Goal: Task Accomplishment & Management: Use online tool/utility

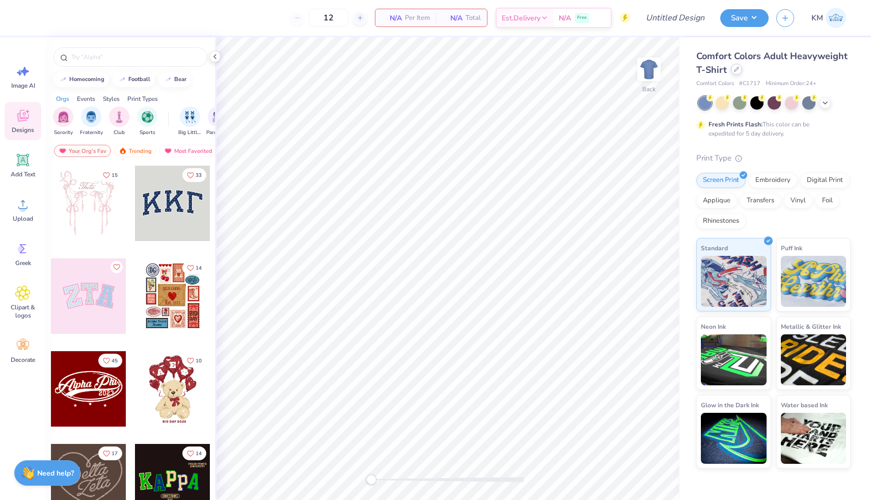
click at [735, 71] on icon at bounding box center [736, 69] width 5 height 5
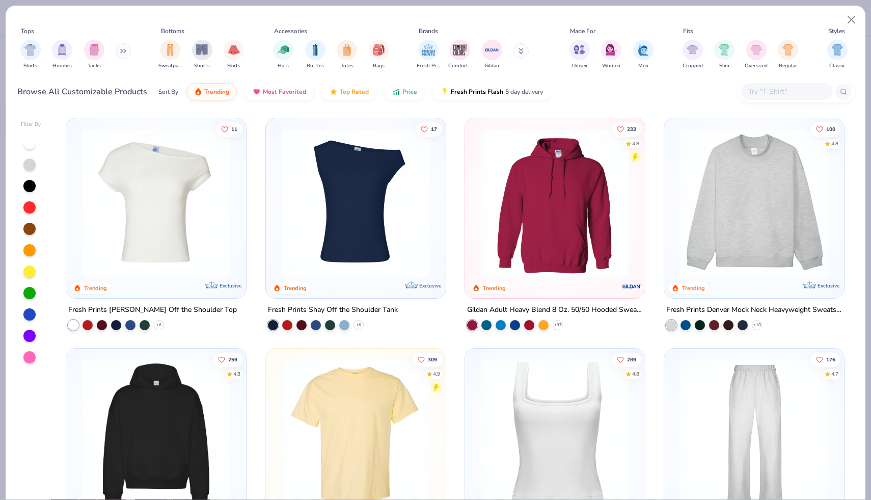
click at [515, 53] on button at bounding box center [520, 50] width 15 height 15
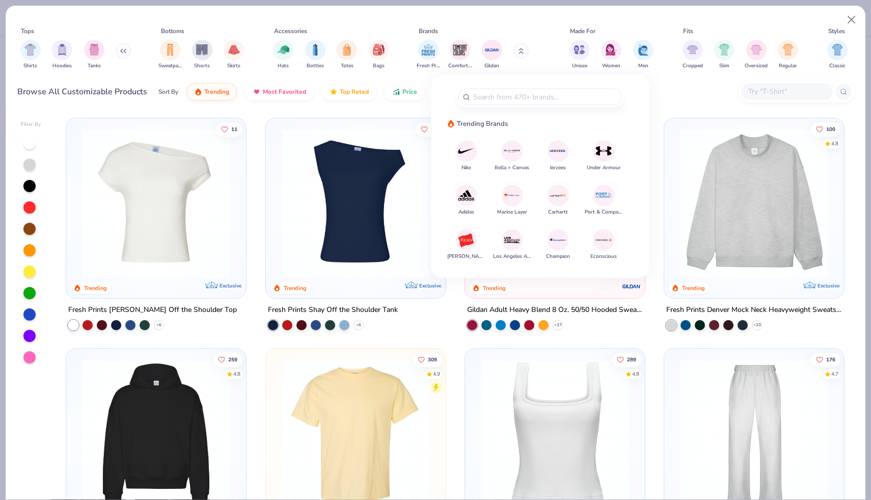
click at [515, 243] on img at bounding box center [512, 240] width 18 height 18
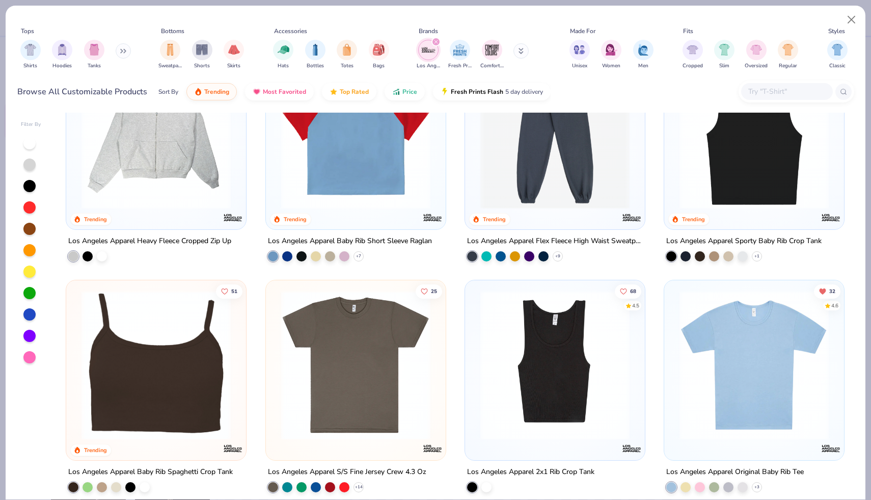
scroll to position [304, 0]
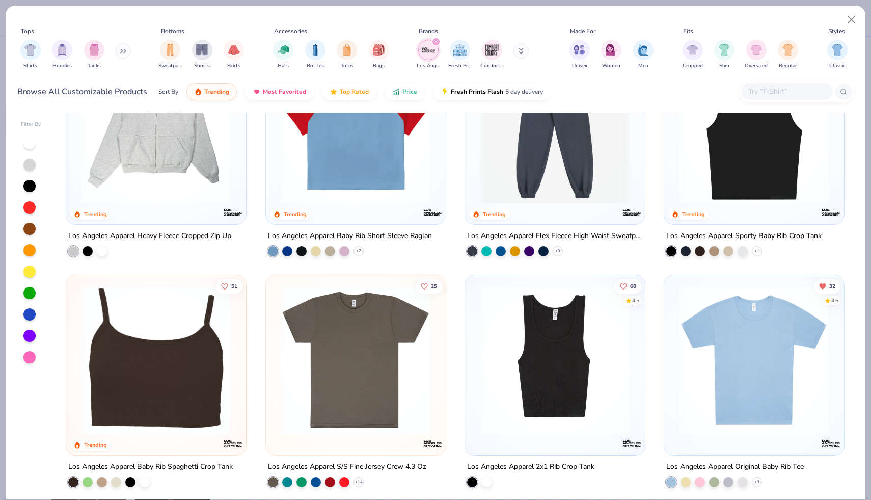
click at [612, 372] on img at bounding box center [554, 359] width 159 height 149
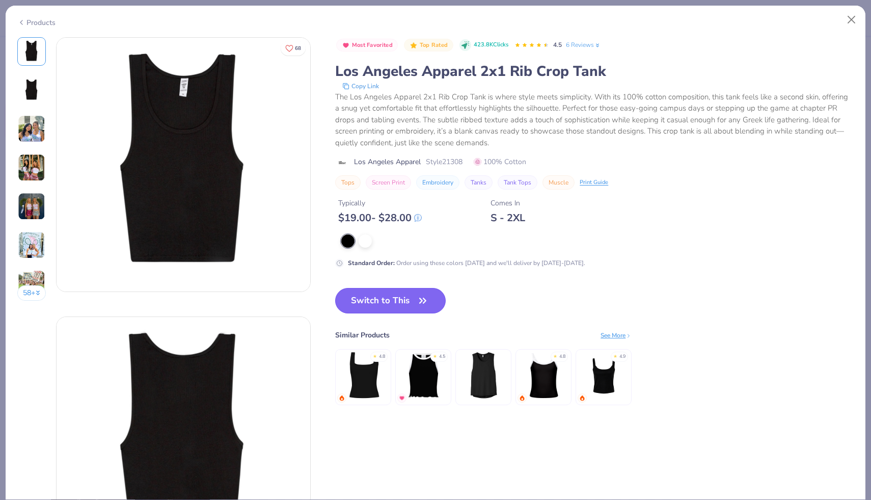
click at [431, 302] on button "Switch to This" at bounding box center [390, 300] width 111 height 25
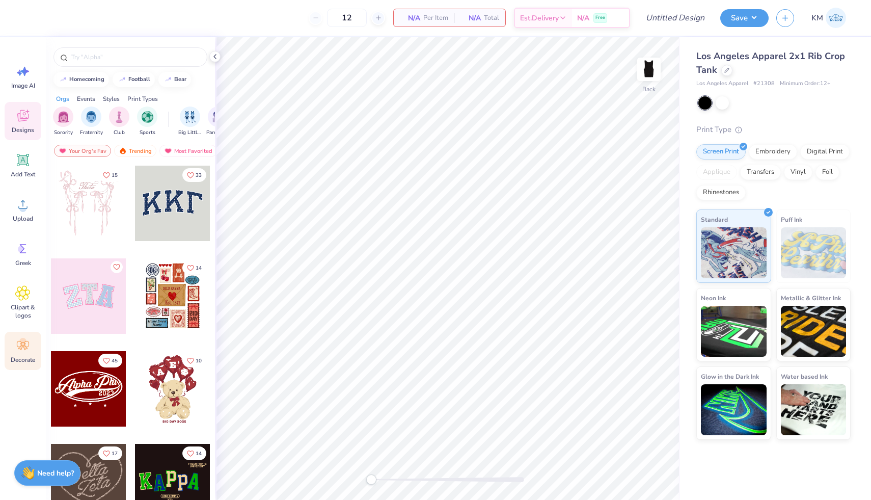
click at [33, 351] on div "Decorate" at bounding box center [23, 351] width 37 height 38
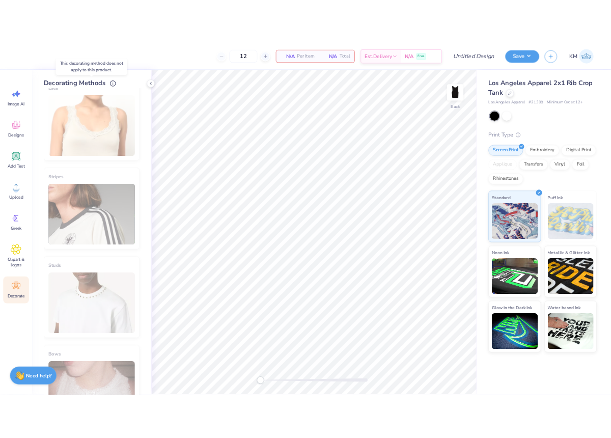
scroll to position [456, 0]
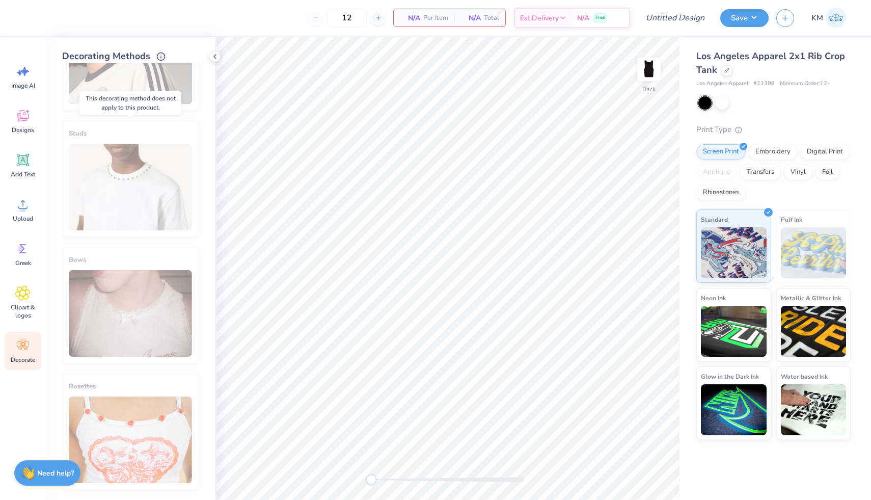
click at [149, 219] on div "Studs" at bounding box center [130, 179] width 136 height 116
click at [212, 53] on icon at bounding box center [215, 56] width 8 height 8
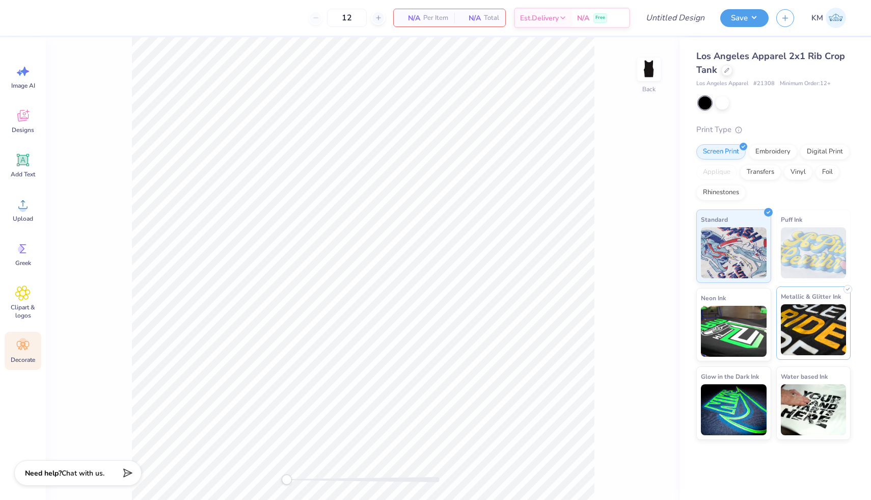
click at [806, 311] on img at bounding box center [814, 329] width 66 height 51
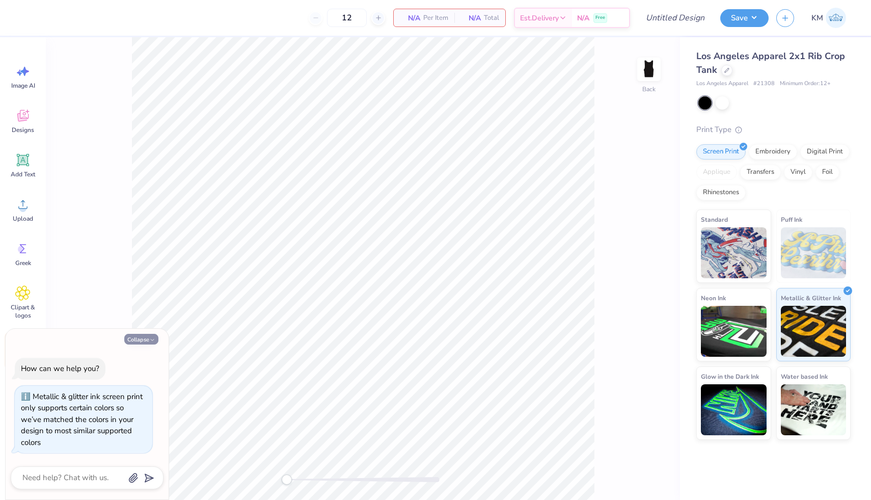
click at [144, 342] on button "Collapse" at bounding box center [141, 339] width 34 height 11
type textarea "x"
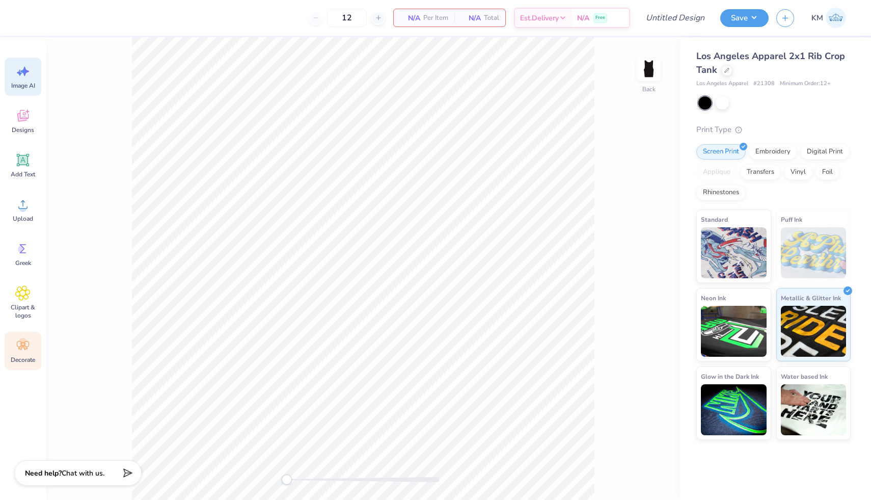
click at [25, 91] on div "Image AI" at bounding box center [23, 77] width 37 height 38
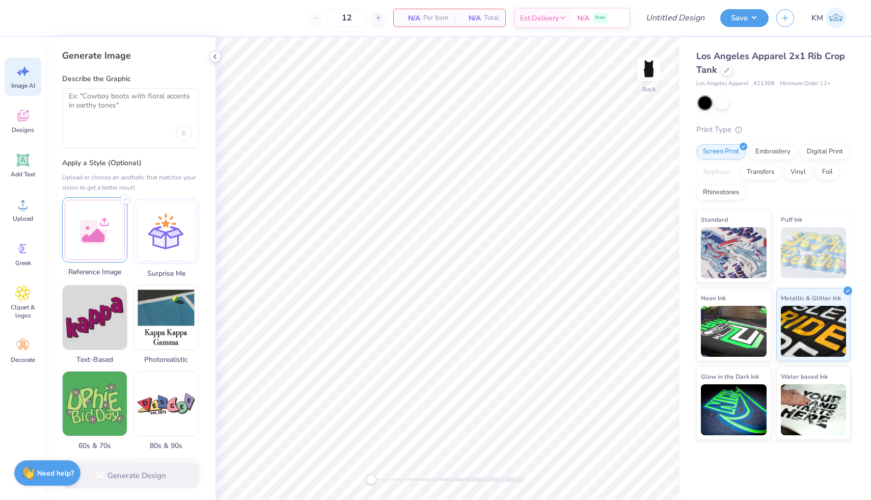
click at [84, 234] on div at bounding box center [94, 229] width 65 height 65
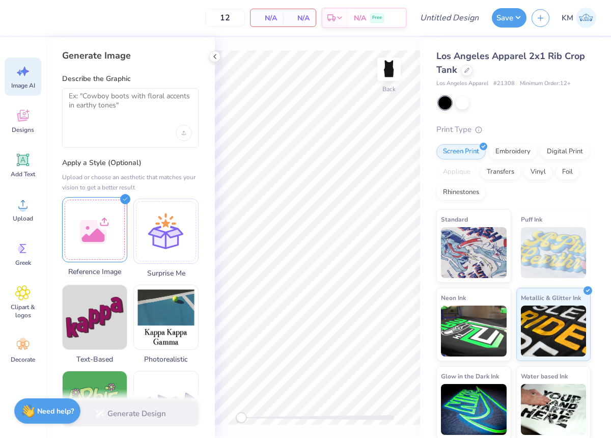
click at [71, 244] on div at bounding box center [94, 229] width 65 height 65
drag, startPoint x: 89, startPoint y: 242, endPoint x: 97, endPoint y: 226, distance: 17.8
click at [89, 241] on div at bounding box center [94, 229] width 65 height 65
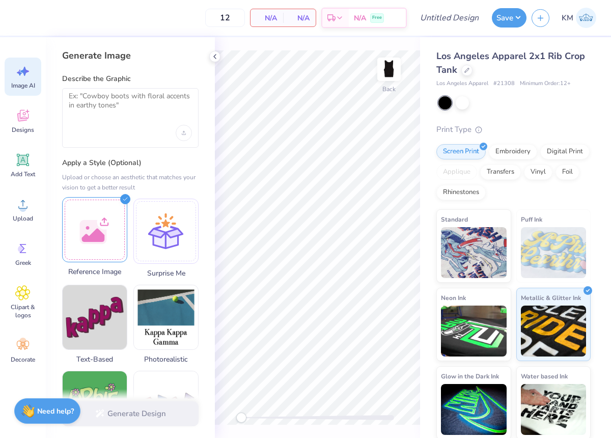
click at [97, 226] on div at bounding box center [94, 229] width 65 height 65
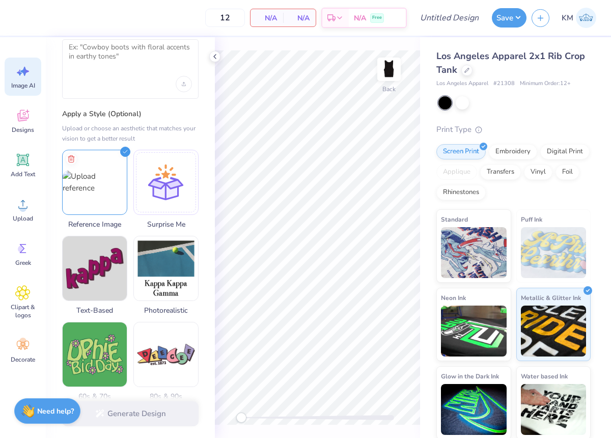
click at [146, 75] on div at bounding box center [130, 69] width 136 height 60
click at [125, 48] on textarea at bounding box center [130, 55] width 123 height 25
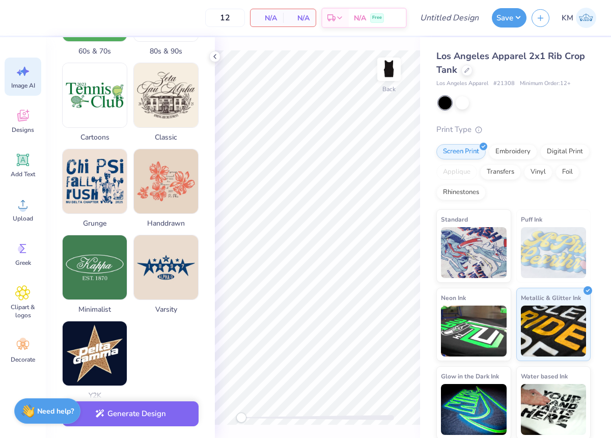
scroll to position [444, 0]
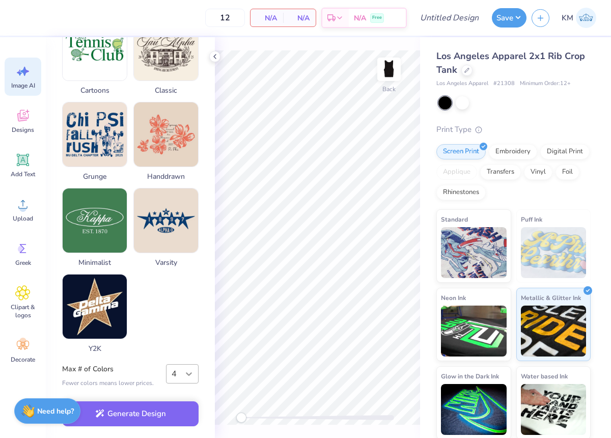
type textarea "It should say ZETA and give the illusion of rhinestones with metallic ink"
click at [189, 377] on icon at bounding box center [189, 374] width 10 height 10
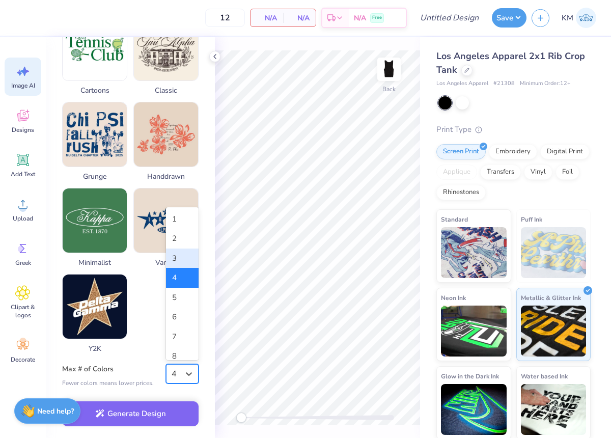
click at [191, 261] on div "3" at bounding box center [182, 259] width 33 height 20
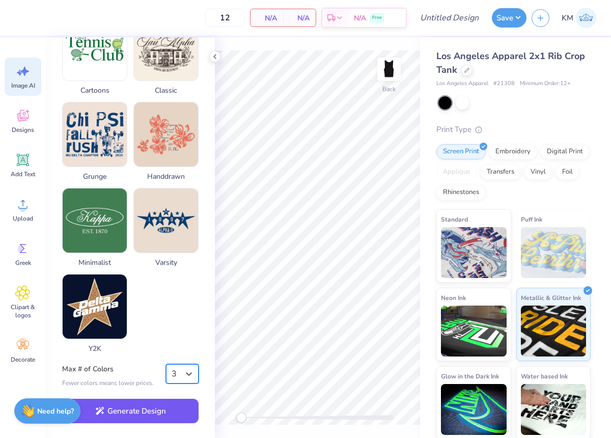
click at [133, 418] on button "Generate Design" at bounding box center [130, 411] width 136 height 25
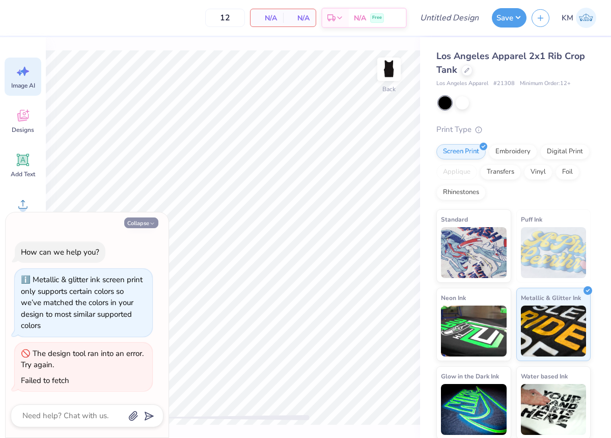
click at [149, 225] on button "Collapse" at bounding box center [141, 222] width 34 height 11
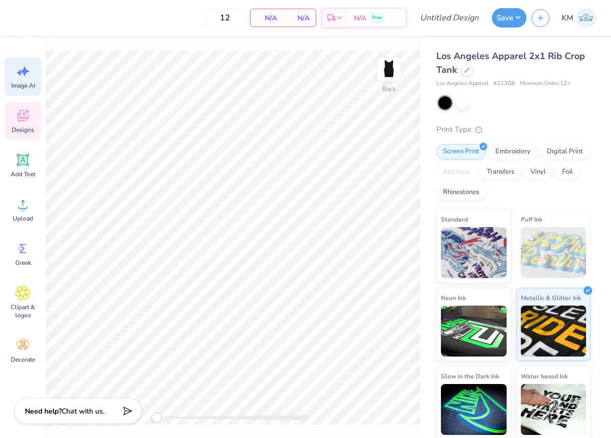
click at [27, 121] on icon at bounding box center [22, 115] width 15 height 15
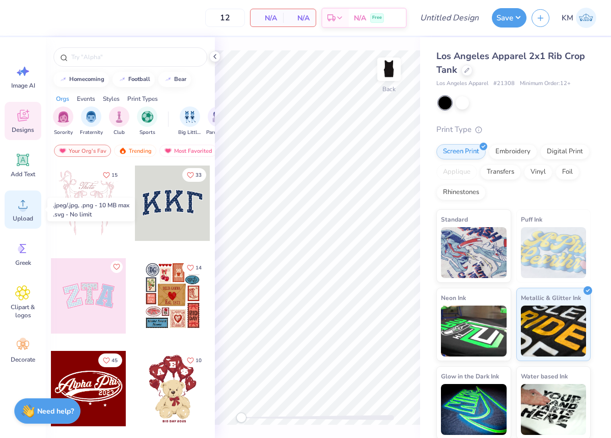
click at [17, 218] on span "Upload" at bounding box center [23, 218] width 20 height 8
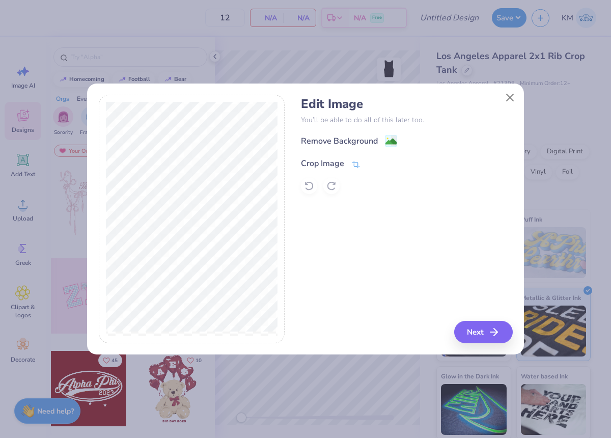
click at [347, 161] on div "Crop Image" at bounding box center [331, 163] width 60 height 12
click at [375, 161] on icon at bounding box center [373, 162] width 6 height 6
click at [370, 143] on div "Remove Background" at bounding box center [339, 142] width 77 height 12
click at [485, 331] on button "Next" at bounding box center [485, 332] width 59 height 22
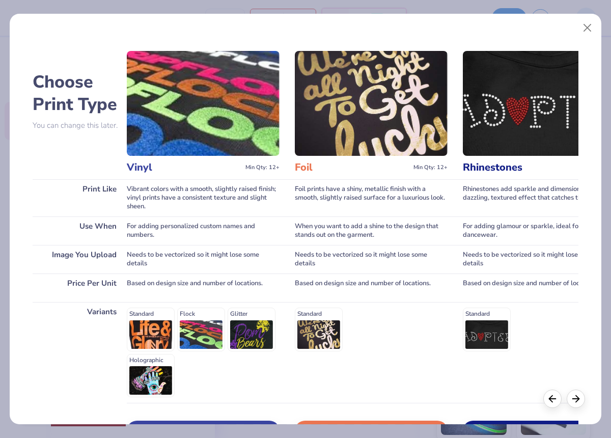
scroll to position [0, 908]
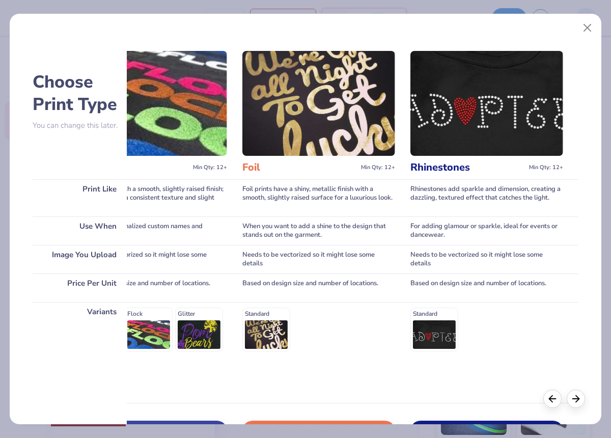
click at [491, 130] on img at bounding box center [486, 103] width 153 height 105
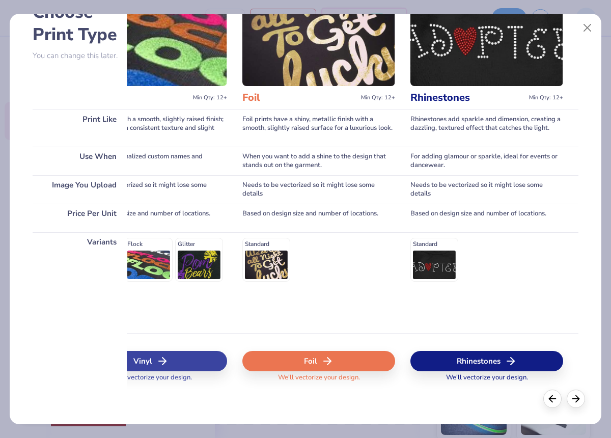
scroll to position [69, 0]
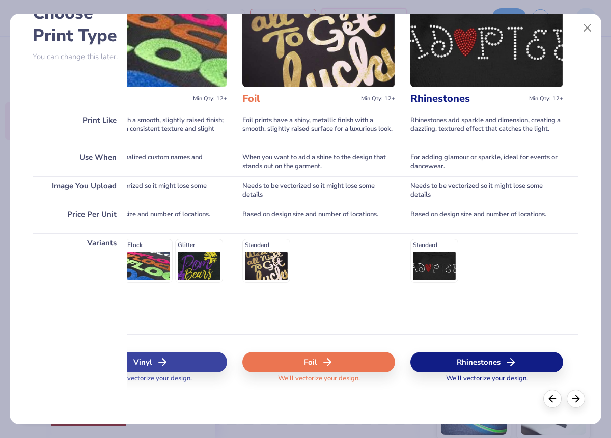
click at [492, 360] on div "Rhinestones" at bounding box center [486, 362] width 153 height 20
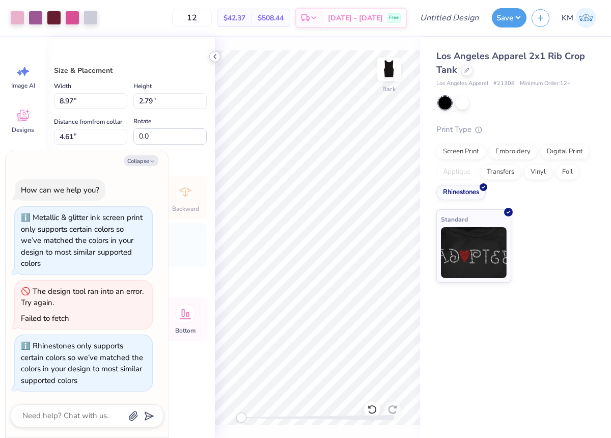
click at [210, 58] on div at bounding box center [214, 56] width 11 height 11
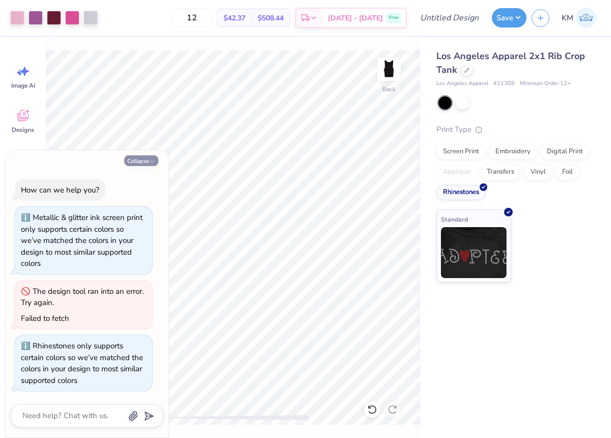
click at [141, 161] on button "Collapse" at bounding box center [141, 160] width 34 height 11
type textarea "x"
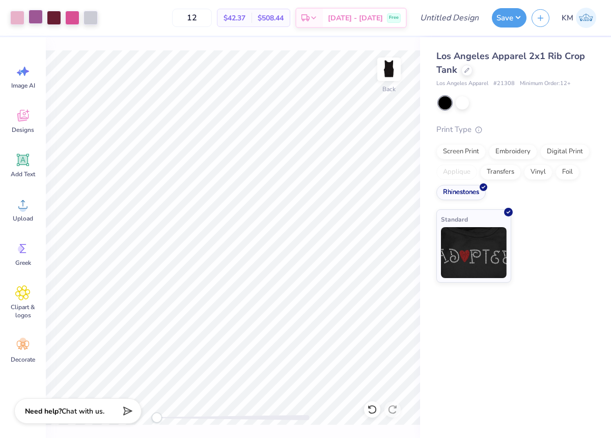
click at [35, 18] on div at bounding box center [36, 17] width 14 height 14
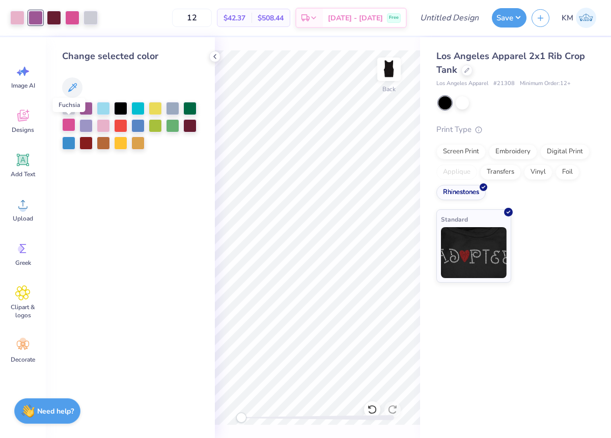
click at [70, 122] on div at bounding box center [68, 124] width 13 height 13
click at [53, 17] on div at bounding box center [54, 17] width 14 height 14
click at [102, 122] on div at bounding box center [103, 124] width 13 height 13
click at [213, 52] on div at bounding box center [214, 56] width 11 height 11
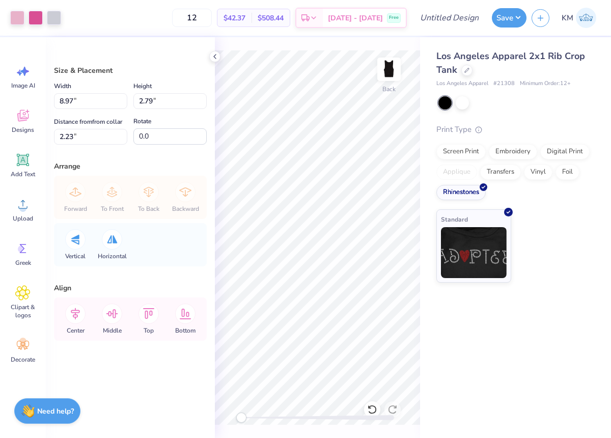
type input "6.66"
type input "2.07"
type input "2.96"
click at [479, 346] on div "Los Angeles Apparel 2x1 Rib Crop Tank Los Angeles Apparel # 21308 Minimum Order…" at bounding box center [515, 237] width 191 height 401
click at [476, 345] on div "Los Angeles Apparel 2x1 Rib Crop Tank Los Angeles Apparel # 21308 Minimum Order…" at bounding box center [515, 237] width 191 height 401
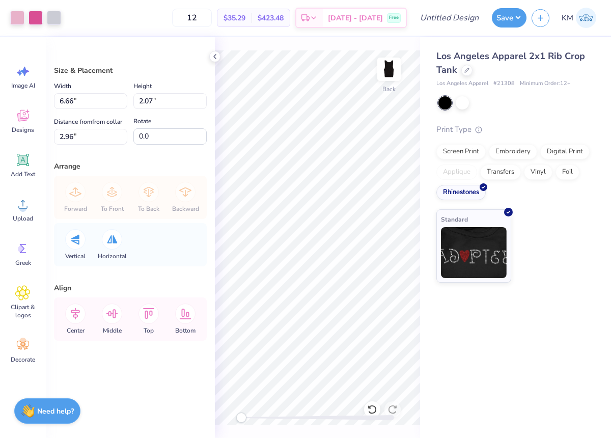
click at [479, 373] on div "Los Angeles Apparel 2x1 Rib Crop Tank Los Angeles Apparel # 21308 Minimum Order…" at bounding box center [515, 237] width 191 height 401
click at [212, 53] on icon at bounding box center [215, 56] width 8 height 8
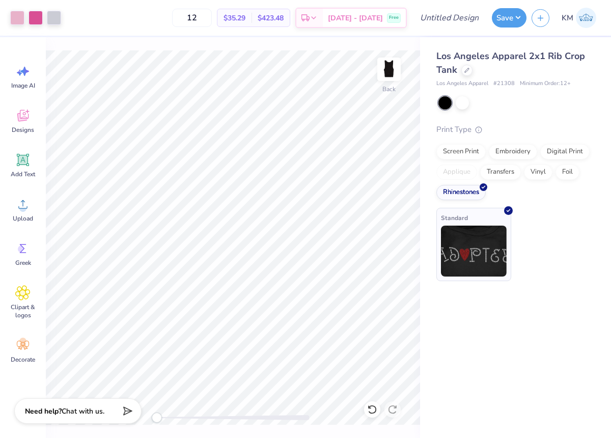
click at [486, 219] on div "Standard" at bounding box center [473, 244] width 75 height 73
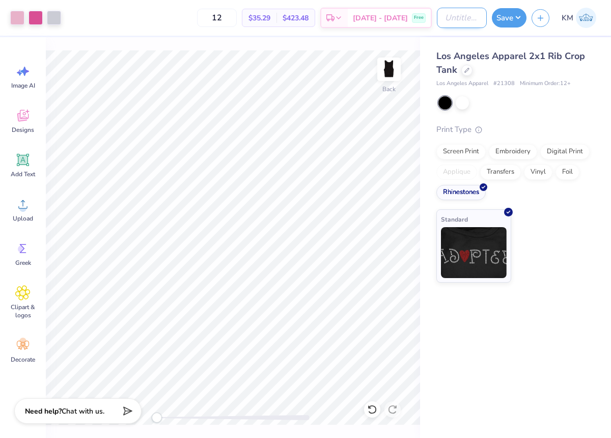
click at [467, 19] on input "Design Title" at bounding box center [462, 18] width 50 height 20
type input "Rhinestones ZLS"
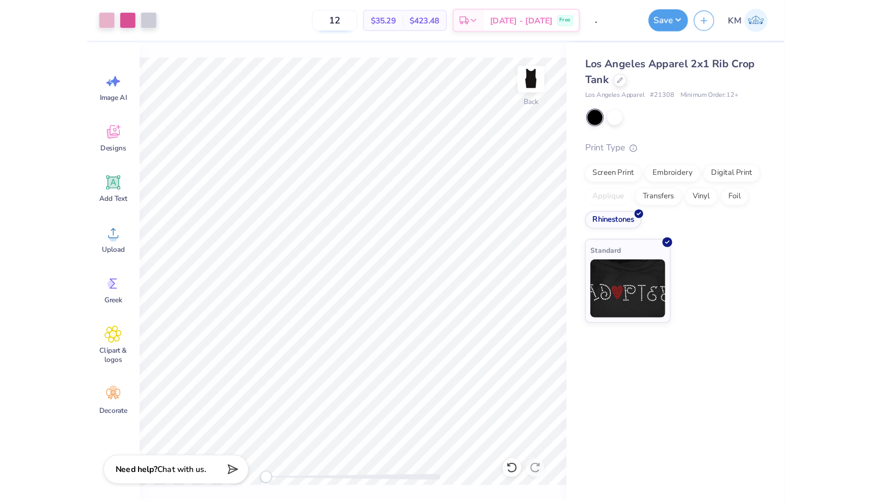
scroll to position [0, 0]
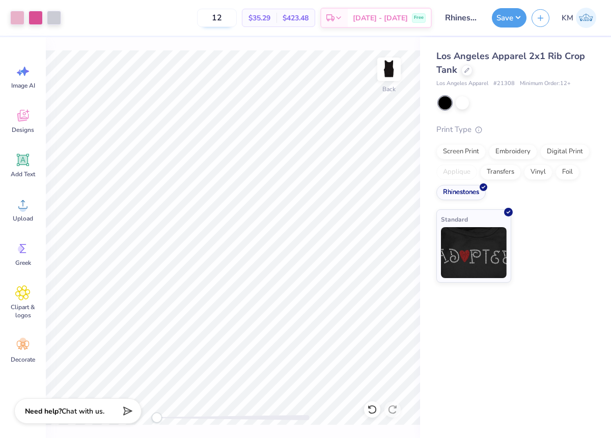
click at [237, 15] on input "12" at bounding box center [217, 18] width 40 height 18
type input "1"
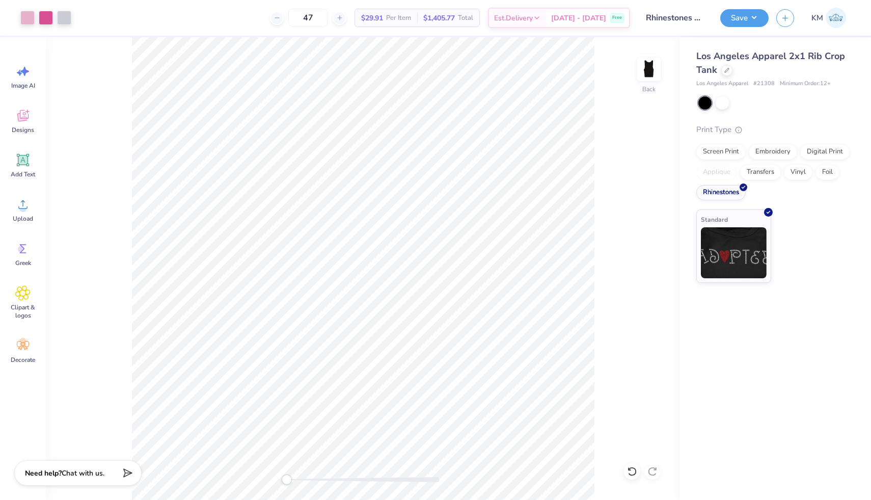
type input "47"
click at [742, 19] on button "Save" at bounding box center [744, 17] width 48 height 18
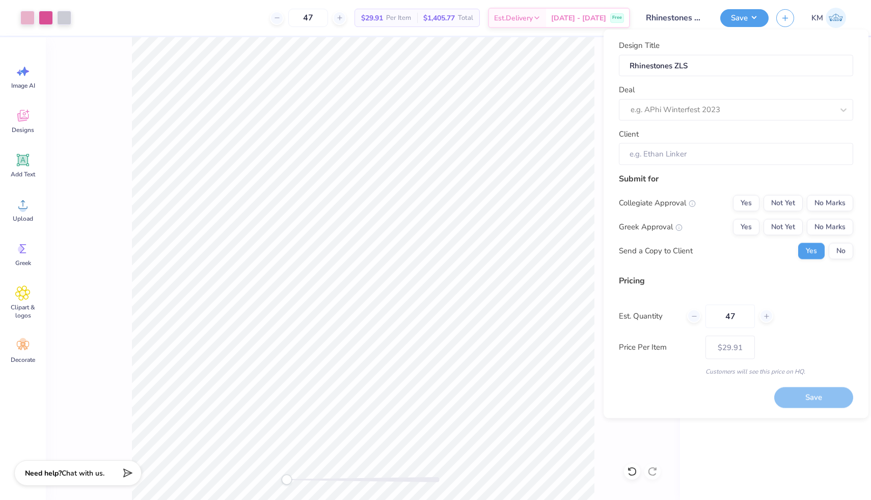
click at [680, 124] on div "Design Title Rhinestones ZLS Deal e.g. APhi Winterfest 2023 Client" at bounding box center [736, 102] width 234 height 125
click at [680, 115] on div at bounding box center [731, 110] width 203 height 14
click at [673, 139] on div "ZLS Tank" at bounding box center [736, 136] width 226 height 17
type input "[PERSON_NAME]"
click at [822, 201] on button "No Marks" at bounding box center [830, 203] width 46 height 16
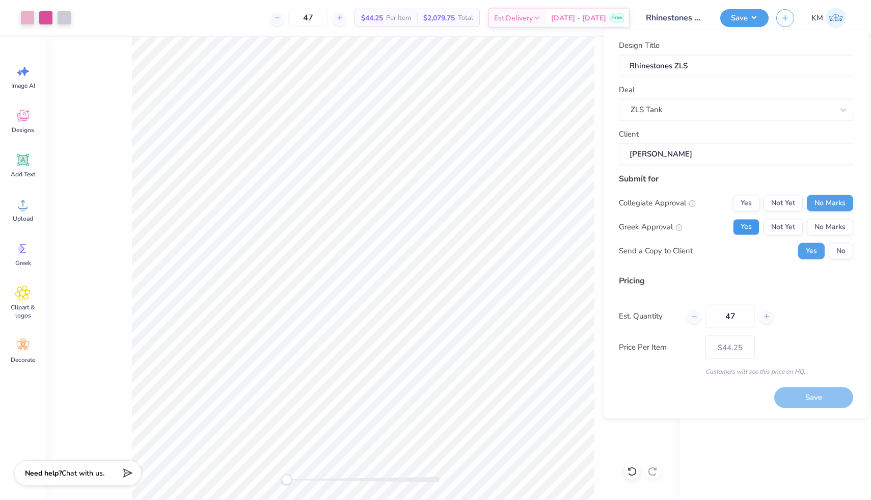
click at [756, 230] on button "Yes" at bounding box center [746, 226] width 26 height 16
type input "$35.47"
click at [67, 15] on div at bounding box center [64, 17] width 14 height 14
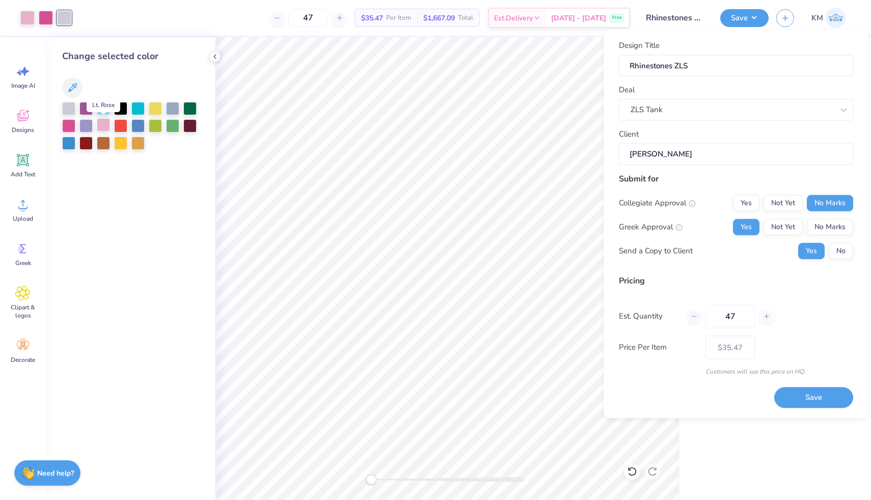
click at [99, 123] on div at bounding box center [103, 124] width 13 height 13
click at [214, 57] on polyline at bounding box center [215, 56] width 2 height 4
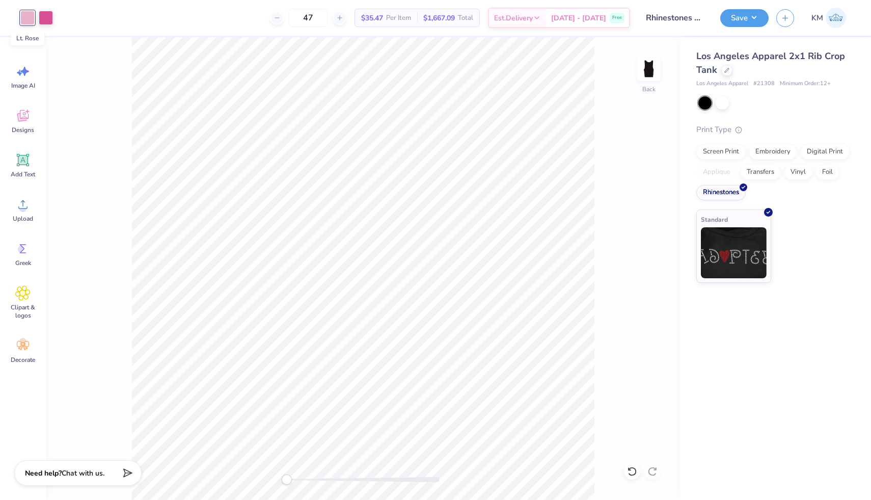
click at [29, 21] on div at bounding box center [27, 18] width 14 height 14
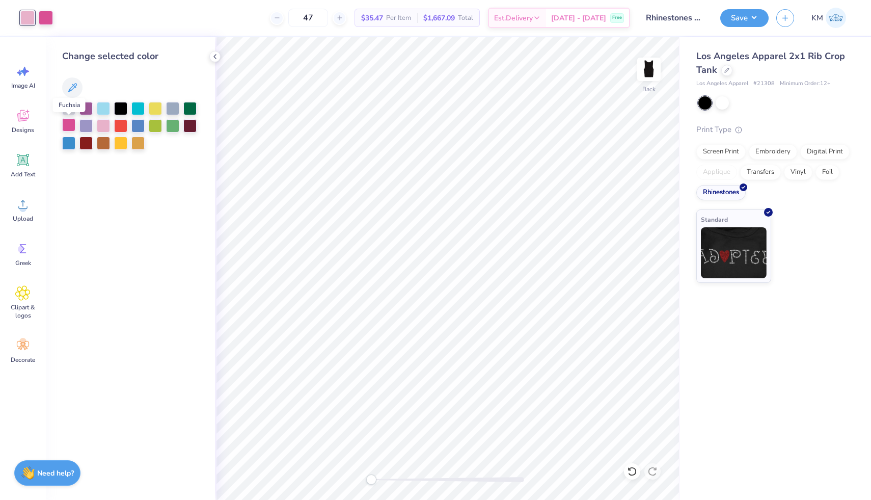
click at [70, 124] on div at bounding box center [68, 124] width 13 height 13
click at [628, 469] on icon at bounding box center [629, 468] width 2 height 2
click at [213, 56] on icon at bounding box center [215, 56] width 8 height 8
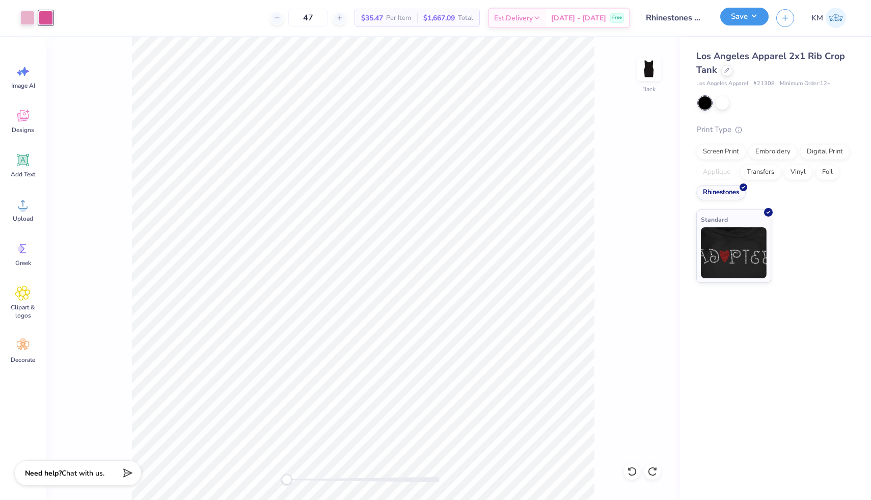
click at [739, 22] on button "Save" at bounding box center [744, 17] width 48 height 18
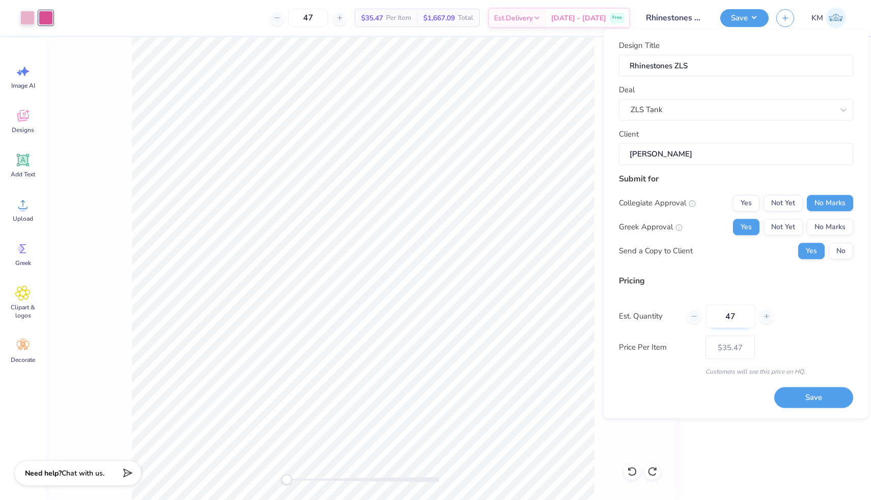
click at [740, 320] on input "47" at bounding box center [729, 315] width 49 height 23
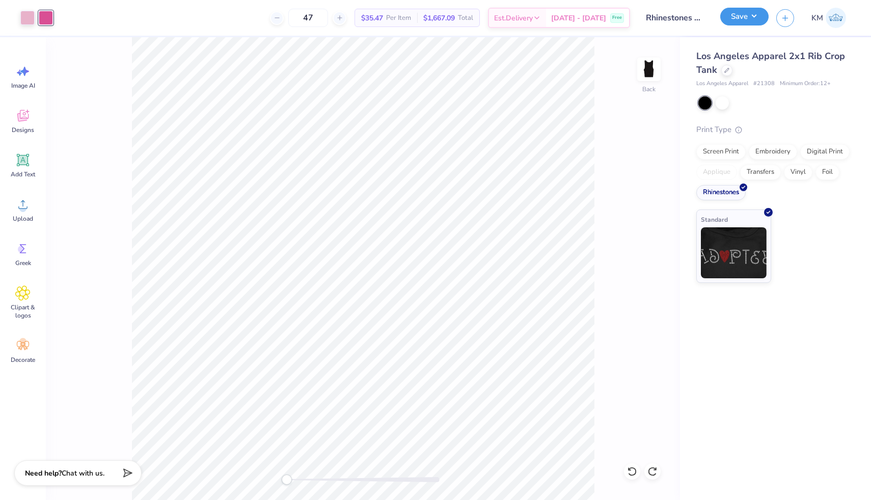
click at [734, 17] on button "Save" at bounding box center [744, 17] width 48 height 18
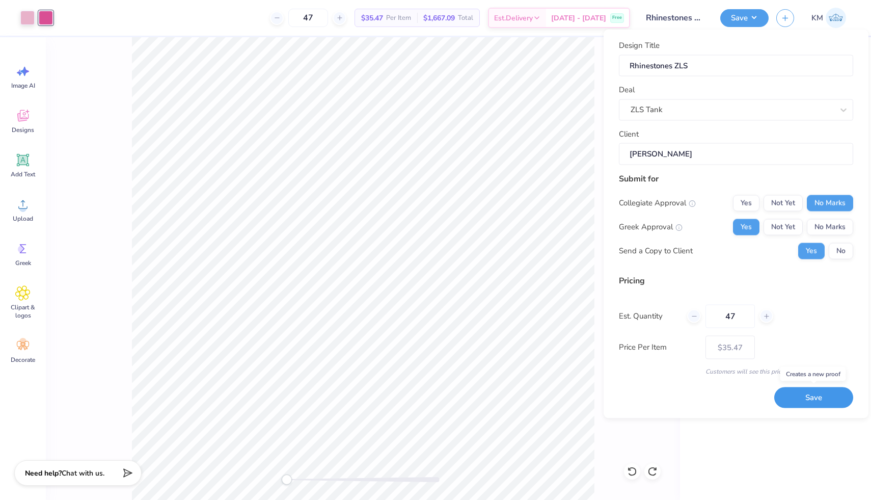
click at [799, 396] on button "Save" at bounding box center [813, 397] width 79 height 21
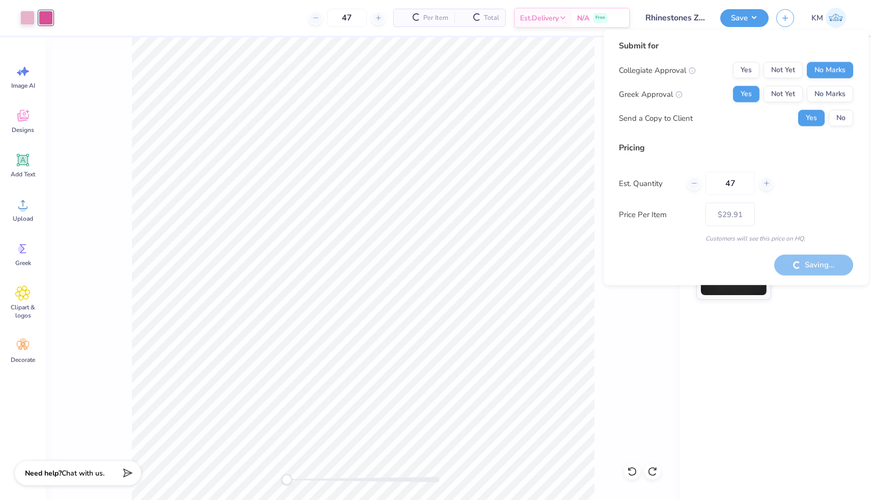
type input "– –"
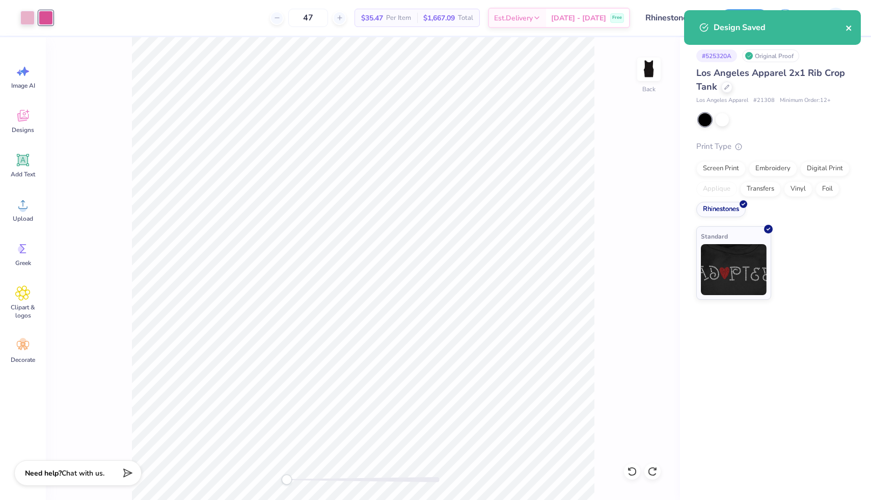
click at [846, 31] on icon "close" at bounding box center [848, 28] width 7 height 8
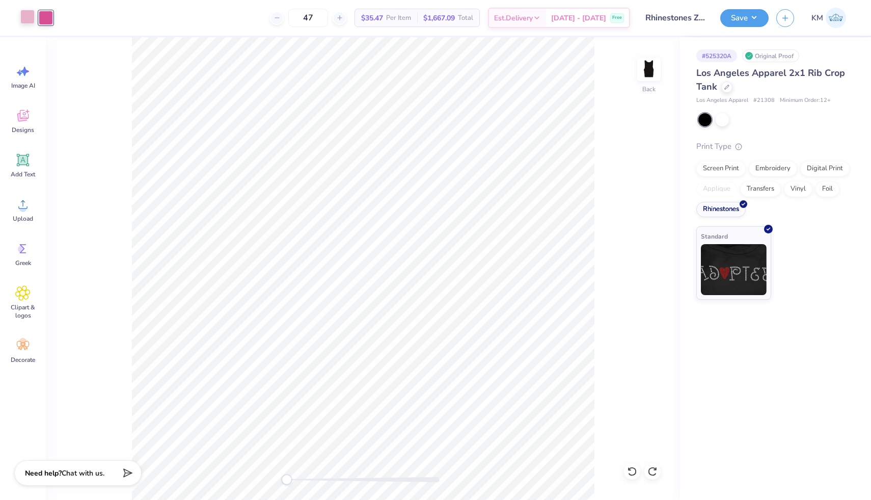
click at [25, 18] on div at bounding box center [27, 17] width 14 height 14
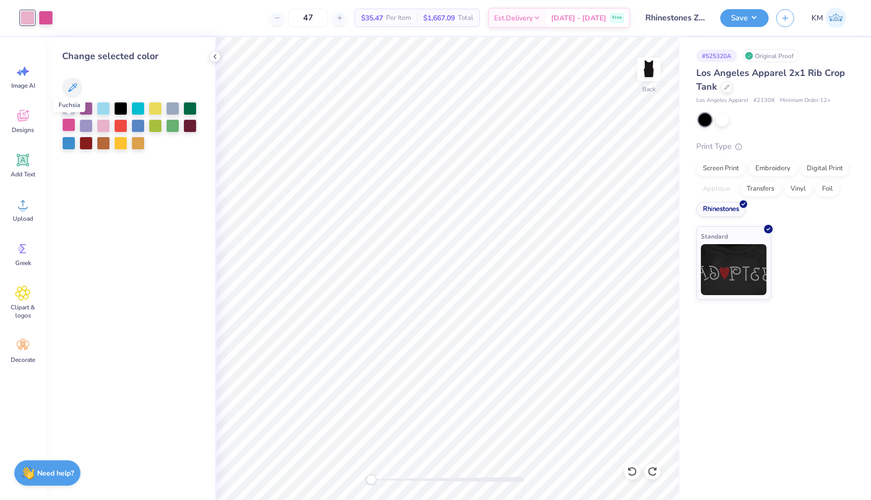
click at [69, 125] on div at bounding box center [68, 124] width 13 height 13
click at [217, 56] on icon at bounding box center [215, 56] width 8 height 8
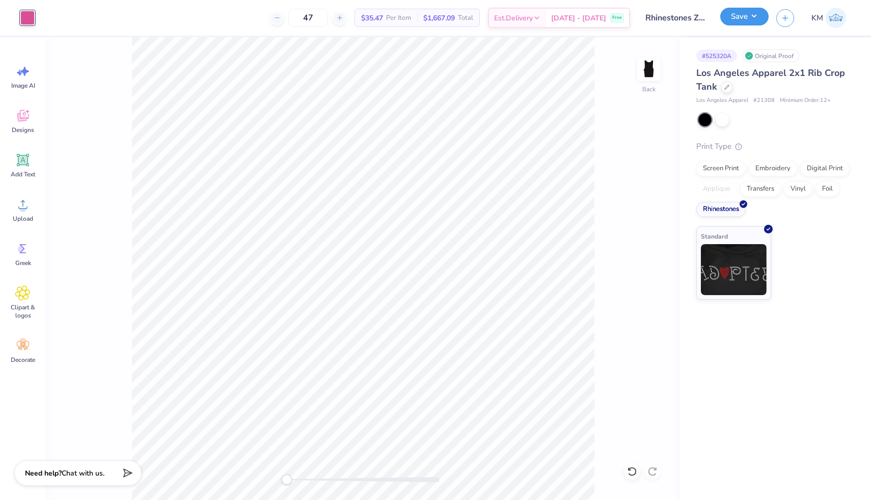
click at [749, 23] on button "Save" at bounding box center [744, 17] width 48 height 18
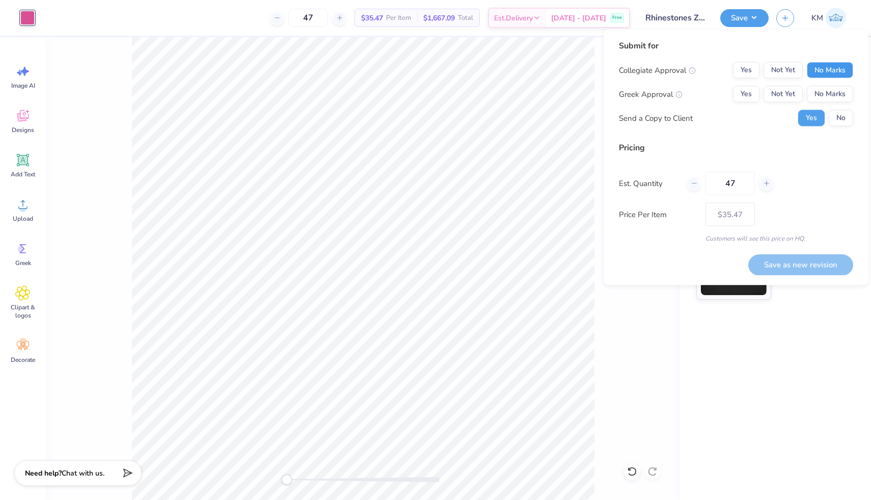
click at [813, 68] on button "No Marks" at bounding box center [830, 70] width 46 height 16
click at [751, 92] on button "Yes" at bounding box center [746, 94] width 26 height 16
click at [743, 187] on input "47" at bounding box center [729, 183] width 49 height 23
click at [328, 21] on input "47" at bounding box center [308, 18] width 40 height 18
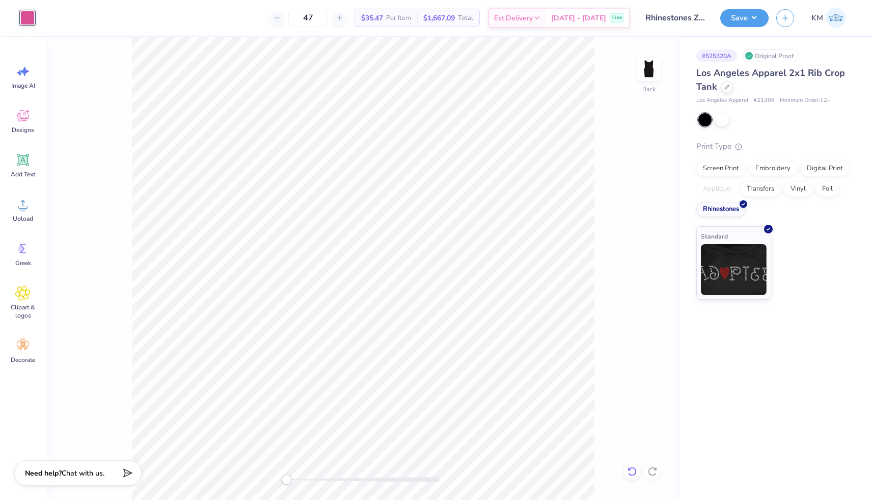
click at [632, 471] on icon at bounding box center [632, 471] width 10 height 10
